Goal: Transaction & Acquisition: Purchase product/service

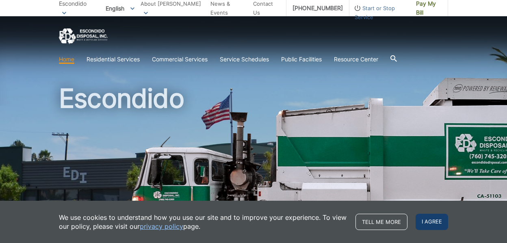
click at [430, 220] on span "I agree" at bounding box center [432, 222] width 33 height 16
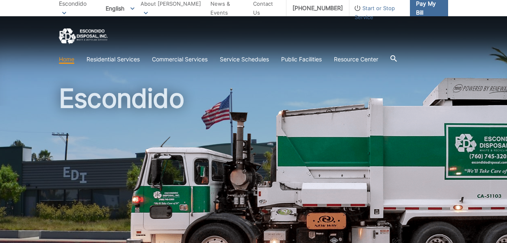
click at [428, 11] on span "Pay My Bill" at bounding box center [429, 8] width 26 height 18
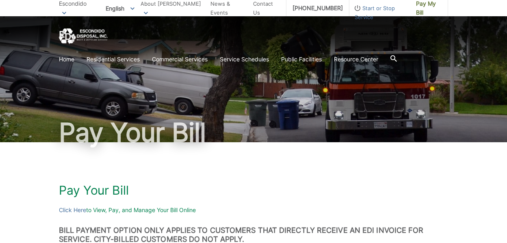
click at [89, 9] on p "Escondido" at bounding box center [75, 8] width 33 height 18
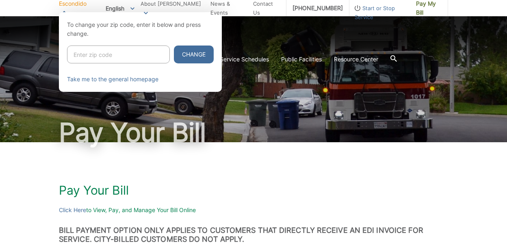
click at [88, 50] on input "Enter zip code" at bounding box center [118, 55] width 103 height 18
type input "2"
type input "92026"
click at [174, 51] on button "Change" at bounding box center [194, 55] width 40 height 18
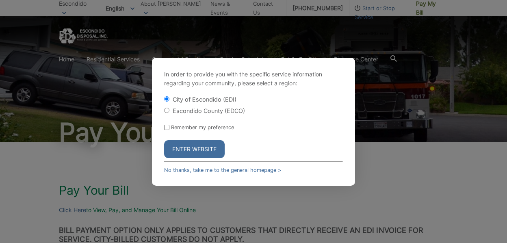
click at [167, 110] on input "Escondido County (EDCO)" at bounding box center [166, 110] width 5 height 5
radio input "true"
click at [191, 152] on button "Enter Website" at bounding box center [194, 149] width 61 height 18
